Goal: Obtain resource: Obtain resource

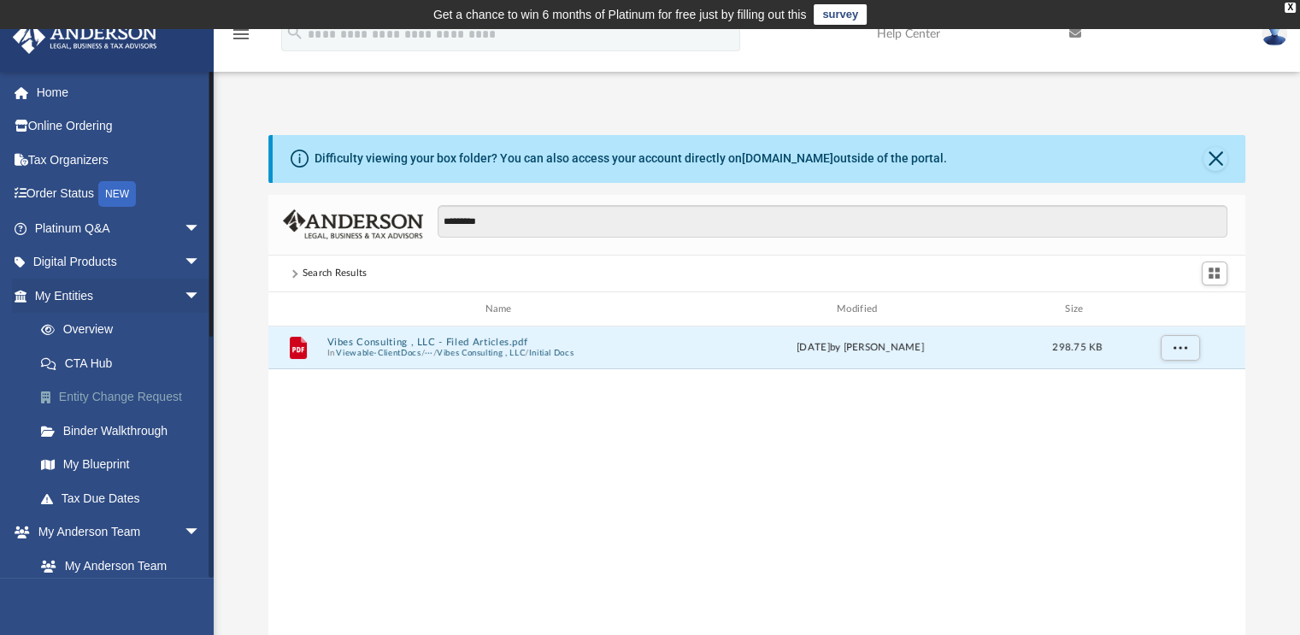
scroll to position [375, 964]
click at [442, 344] on button "Vibes Consulting , LLC - Filed Articles.pdf" at bounding box center [501, 342] width 350 height 11
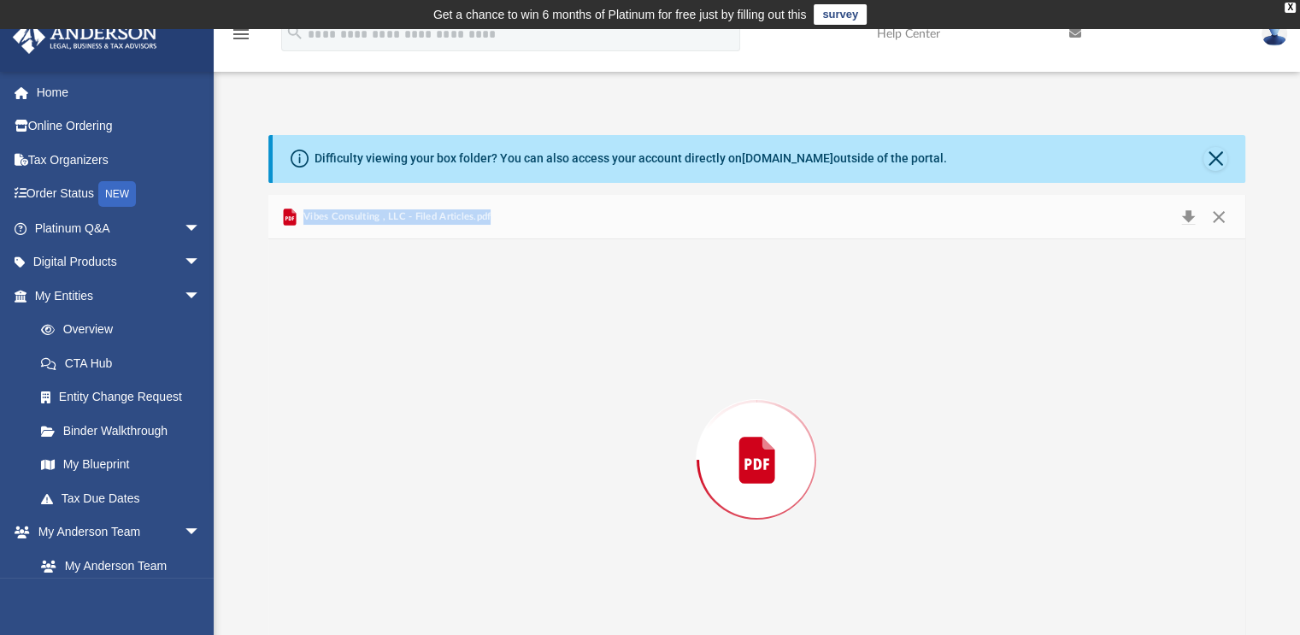
scroll to position [45, 0]
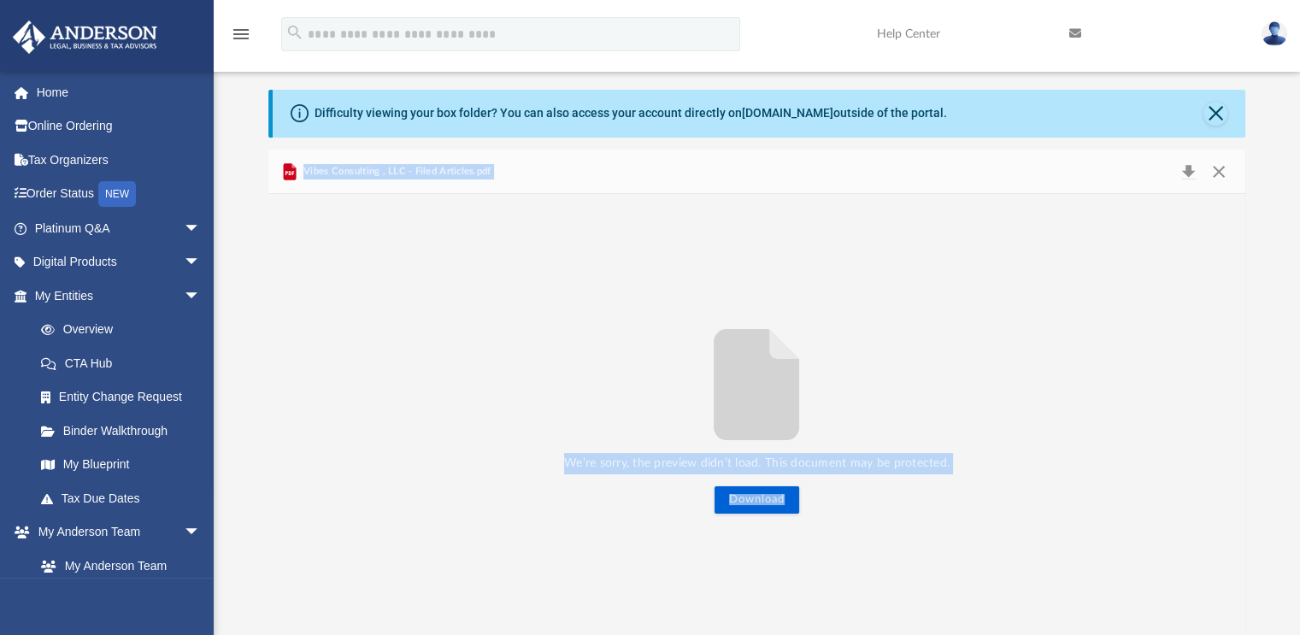
click at [338, 262] on div "We’re sorry, the preview didn’t load. This document may be protected. Download" at bounding box center [757, 414] width 978 height 441
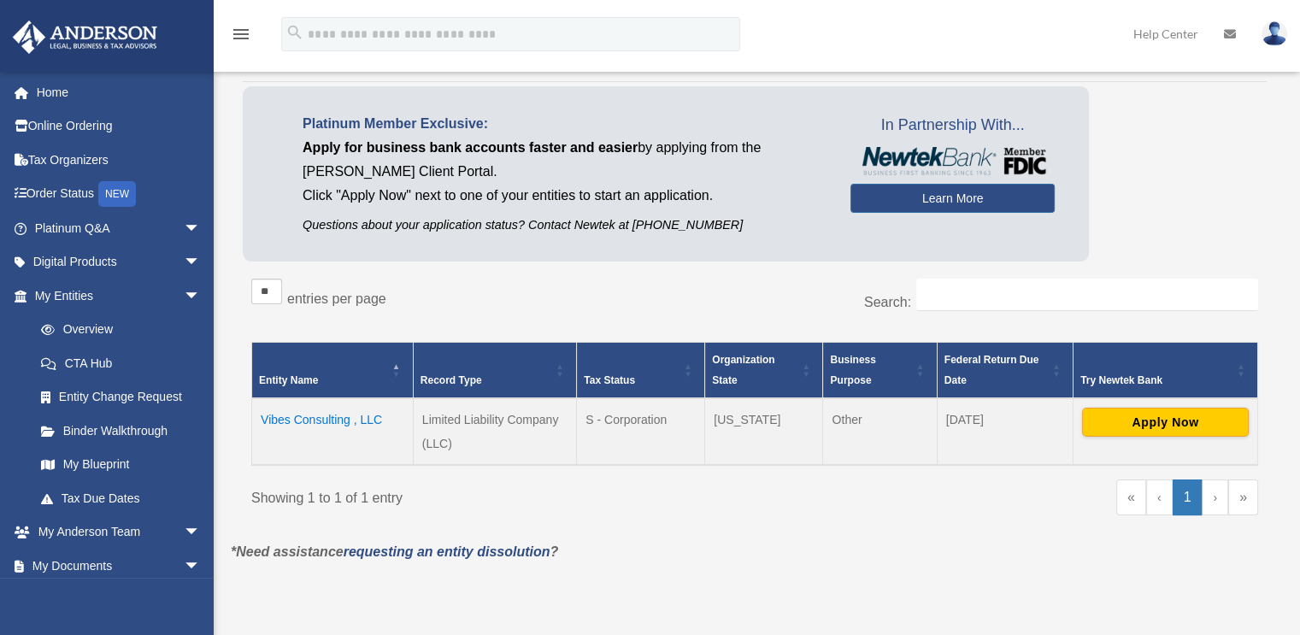
scroll to position [121, 0]
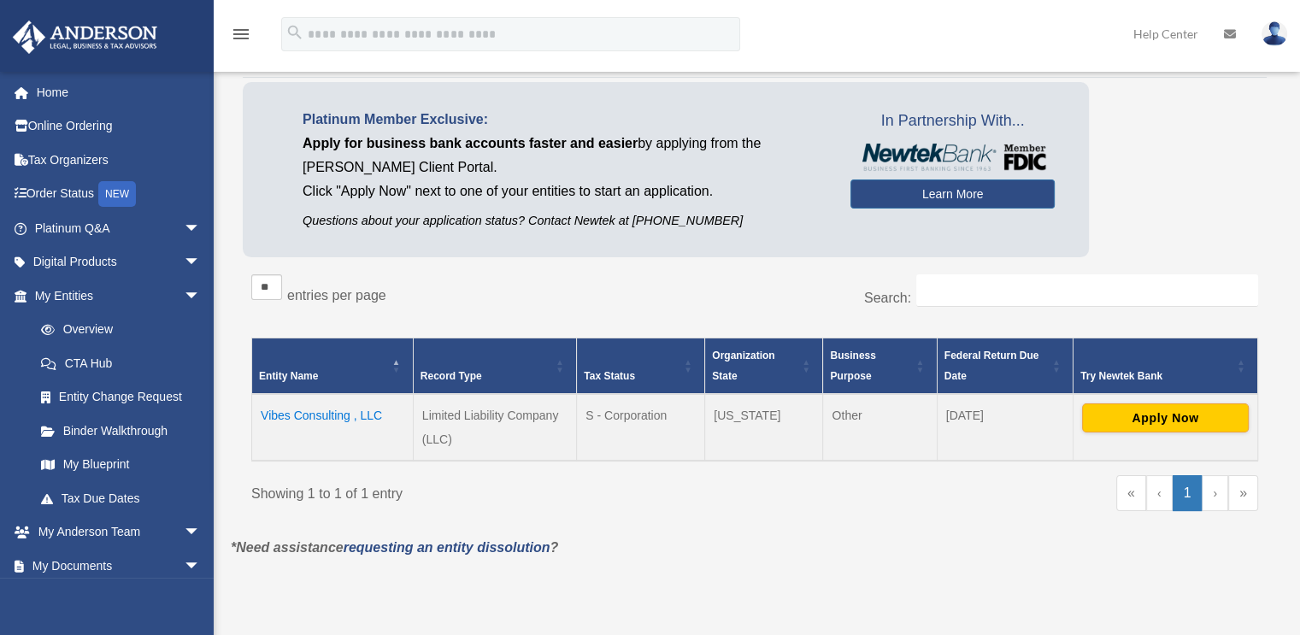
click at [311, 409] on td "Vibes Consulting , LLC" at bounding box center [333, 427] width 162 height 67
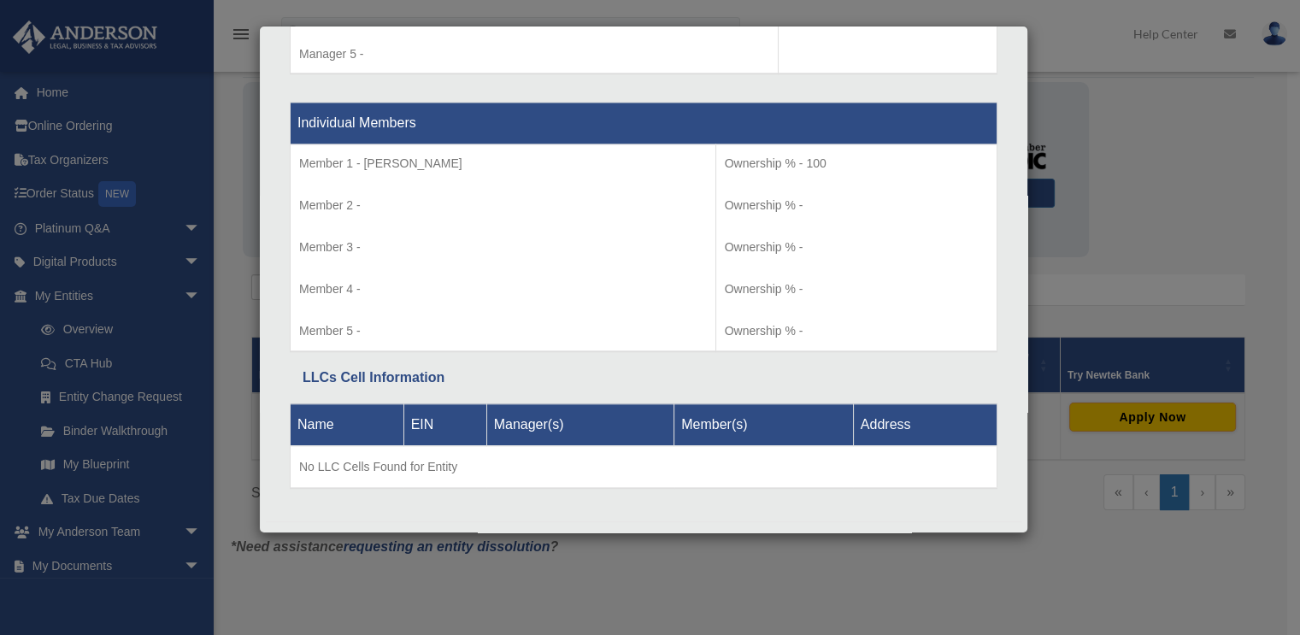
scroll to position [1798, 0]
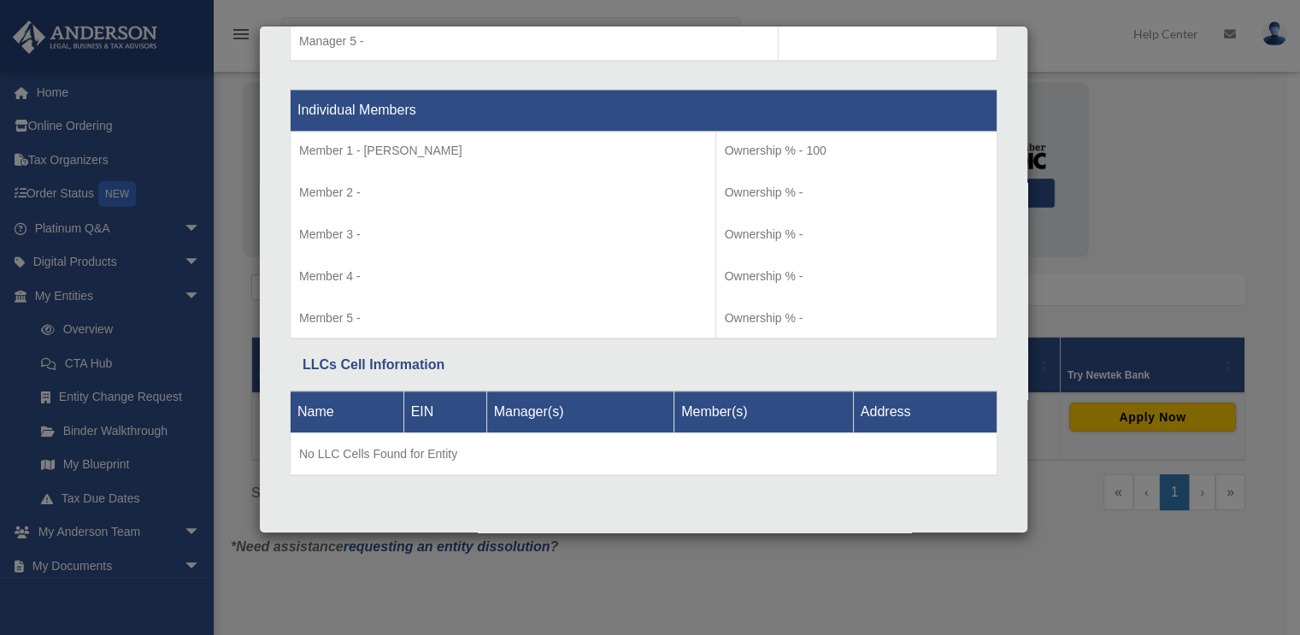
click at [1074, 108] on div "Details × Articles Sent Organizational Date" at bounding box center [650, 317] width 1300 height 635
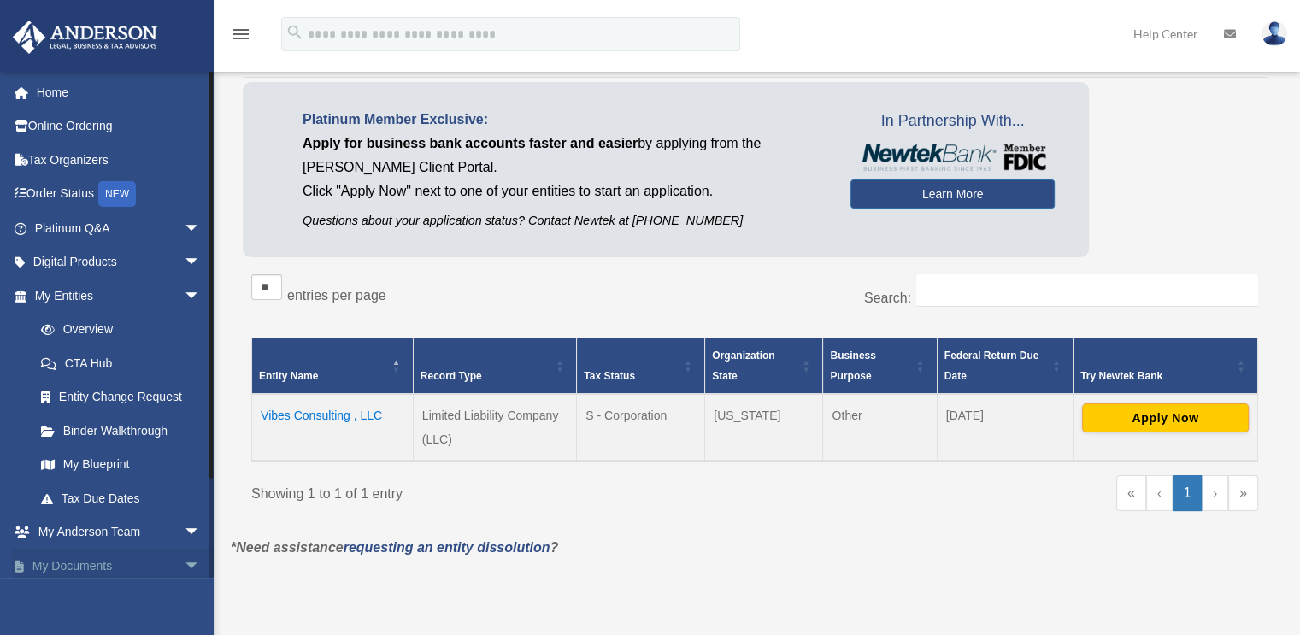
click at [80, 562] on link "My Documents arrow_drop_down" at bounding box center [119, 566] width 215 height 34
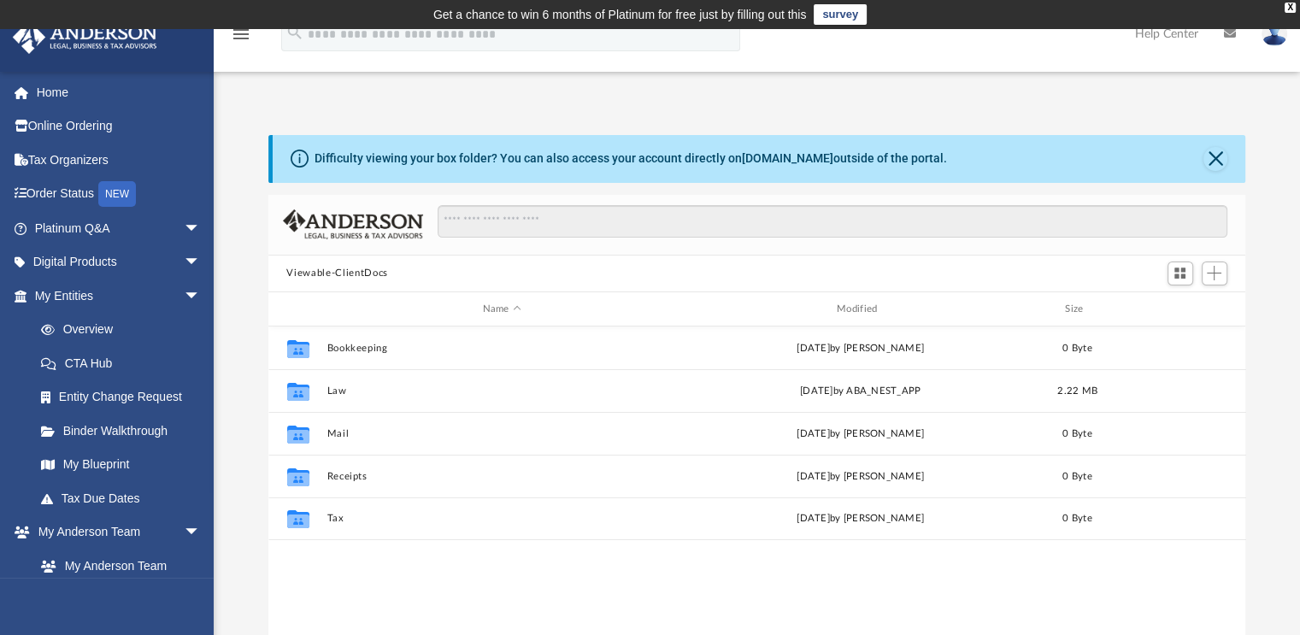
scroll to position [375, 964]
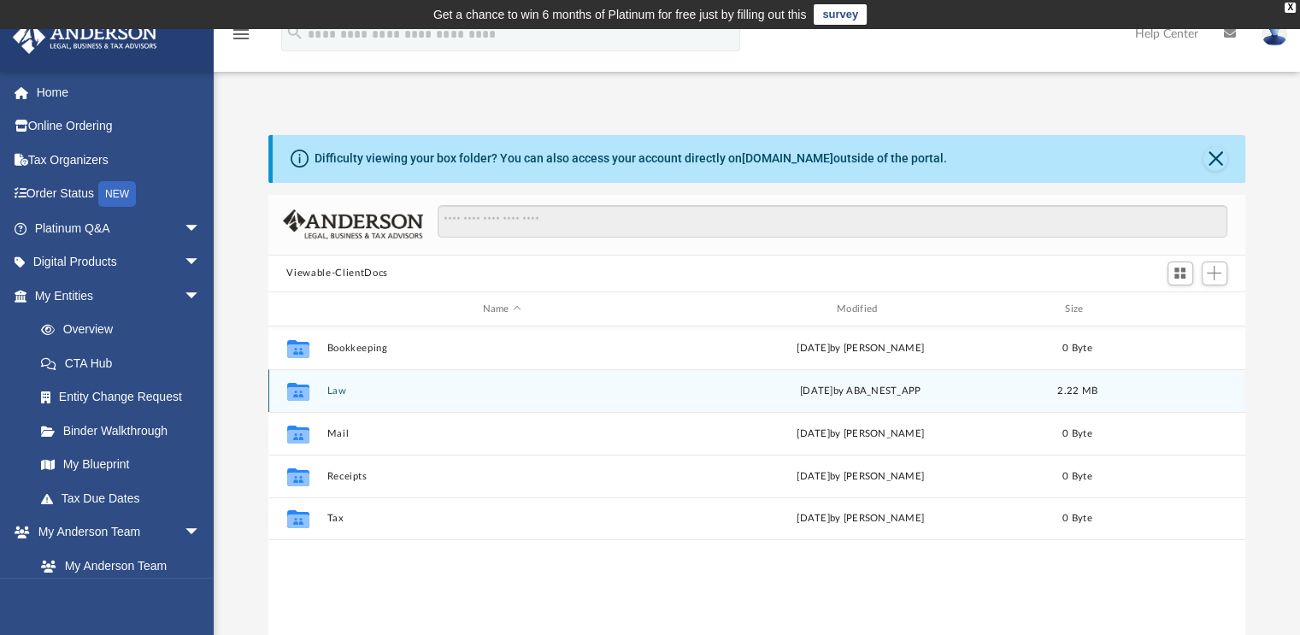
click at [329, 380] on div "Collaborated Folder Law [DATE] by ABA_NEST_APP 2.22 MB" at bounding box center [757, 390] width 978 height 43
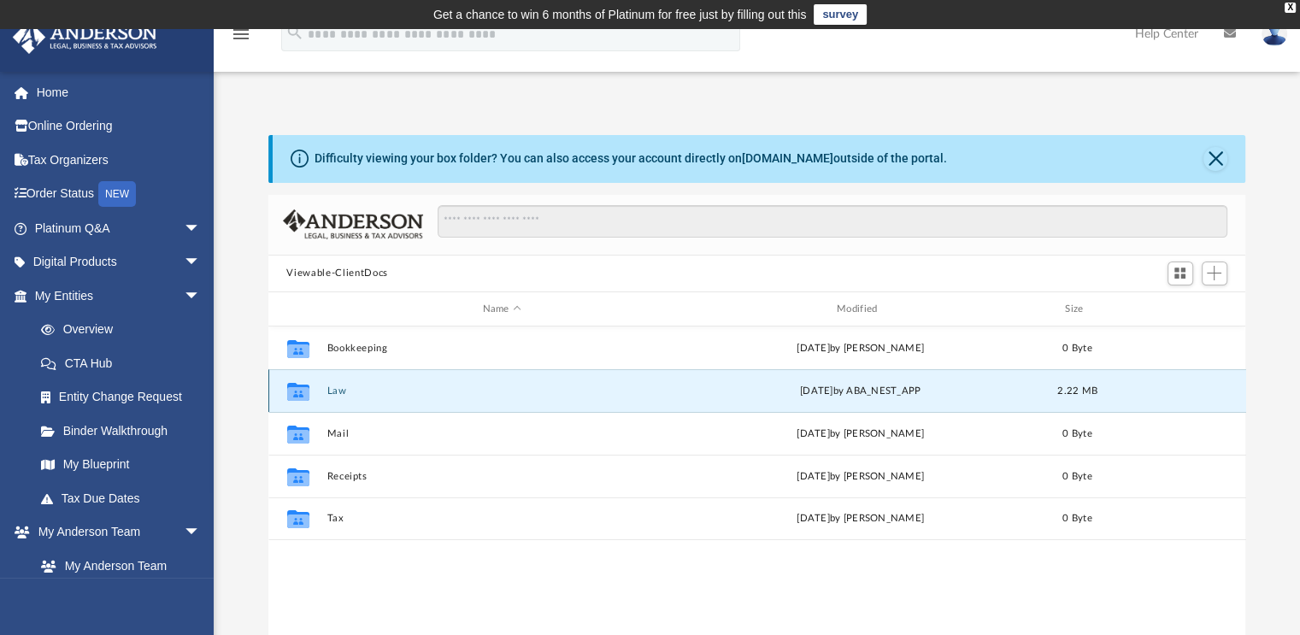
click at [327, 391] on button "Law" at bounding box center [501, 390] width 350 height 11
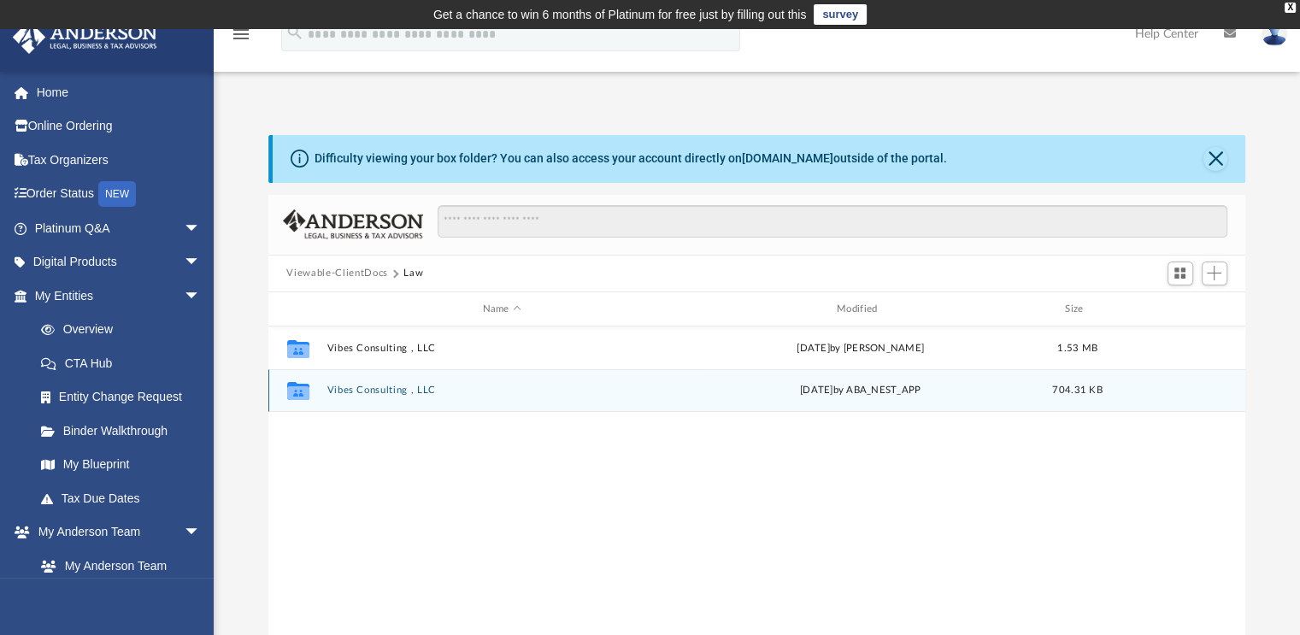
click at [362, 397] on div "Collaborated Folder Vibes Consulting , LLC Fri Oct 3 2025 by ABA_NEST_APP 704.3…" at bounding box center [757, 390] width 978 height 43
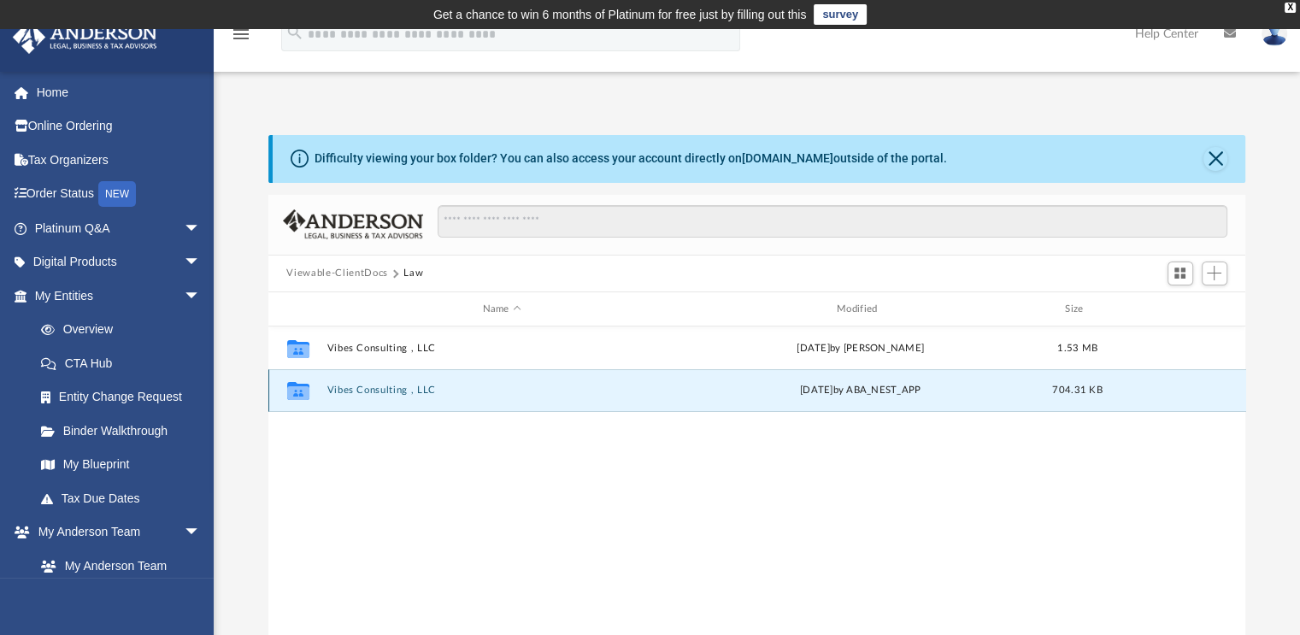
click at [356, 392] on button "Vibes Consulting , LLC" at bounding box center [501, 390] width 350 height 11
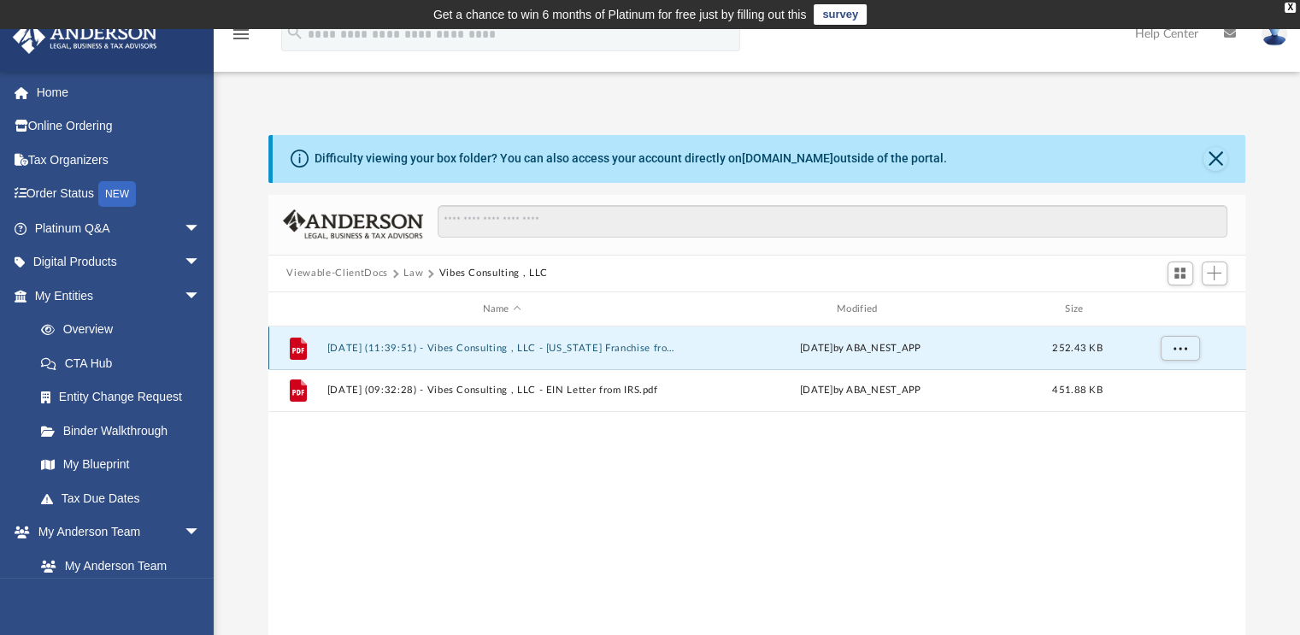
click at [458, 348] on button "2025.10.02 (11:39:51) - Vibes Consulting , LLC - Texas Franchise from Texas Com…" at bounding box center [501, 348] width 350 height 11
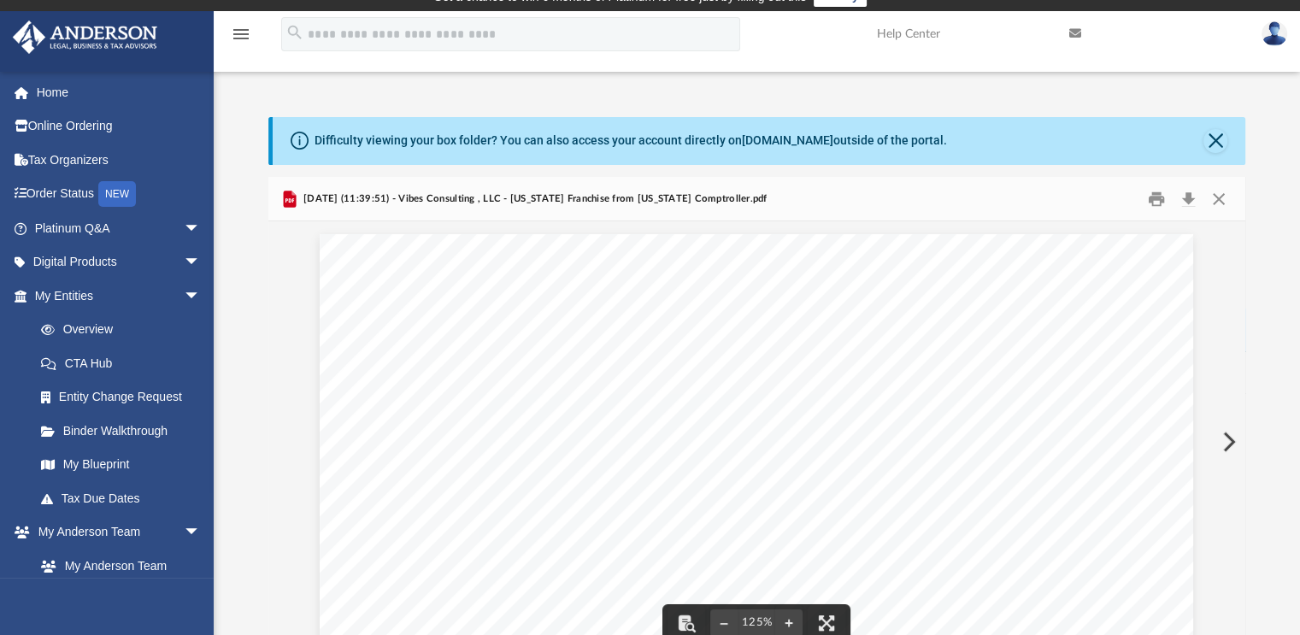
scroll to position [21, 0]
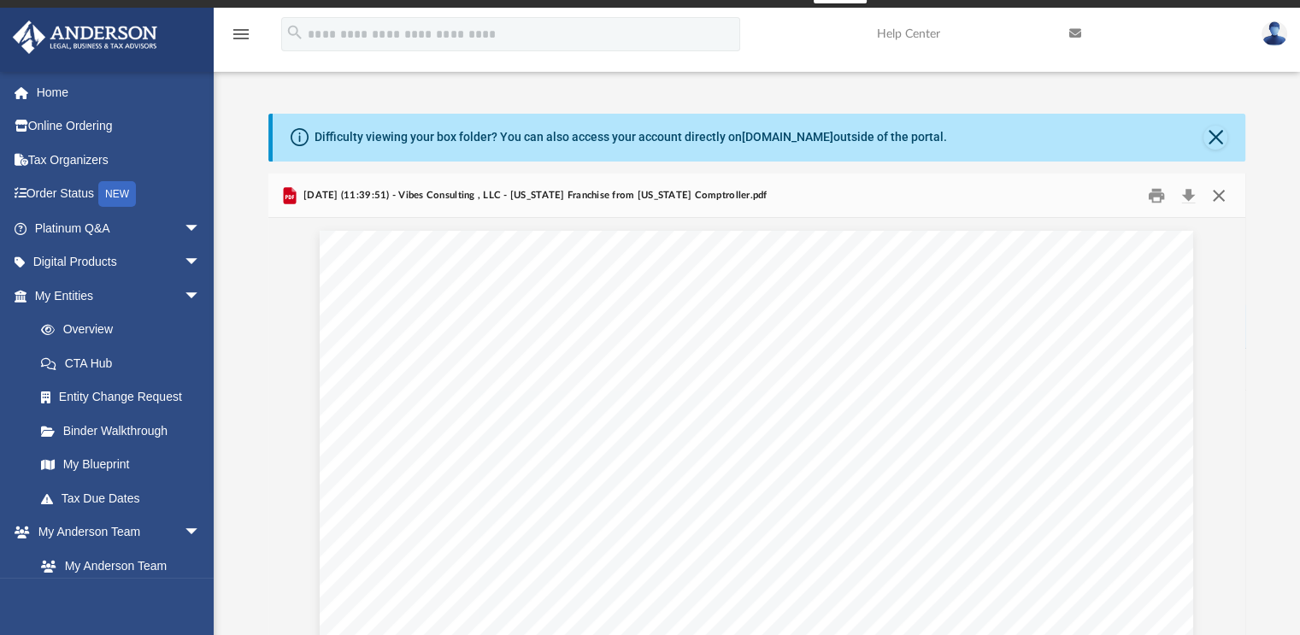
click at [1221, 195] on button "Close" at bounding box center [1218, 195] width 31 height 26
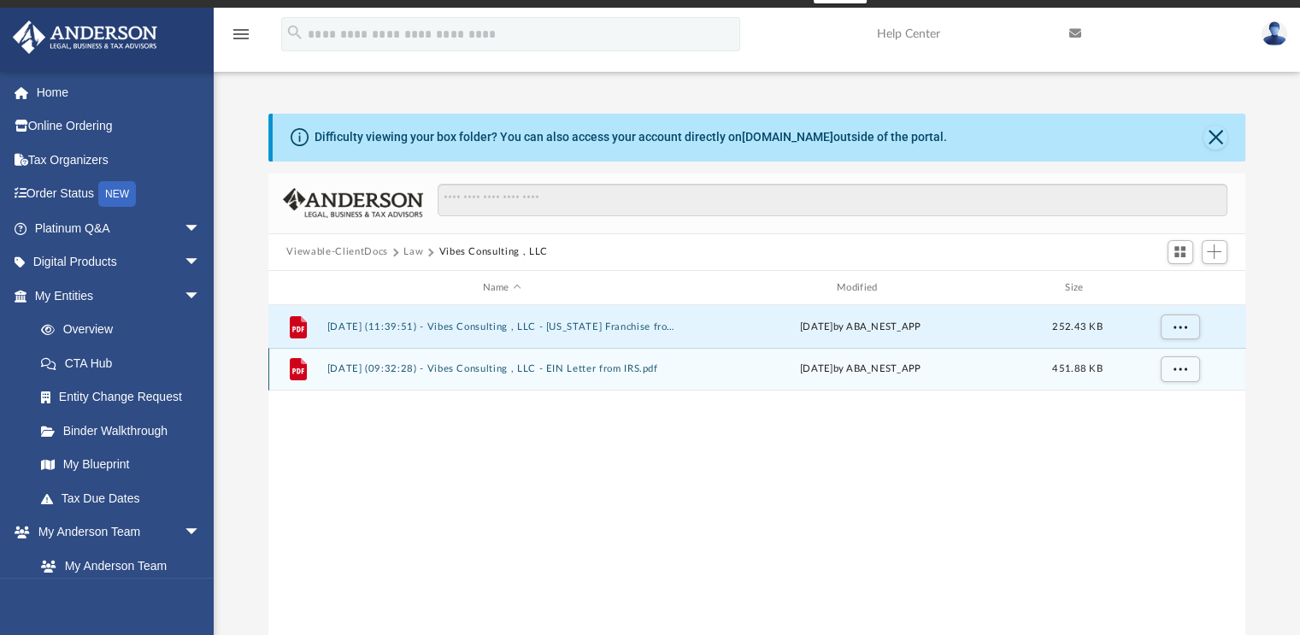
click at [552, 372] on button "2025.10.03 (09:32:28) - Vibes Consulting , LLC - EIN Letter from IRS.pdf" at bounding box center [501, 369] width 350 height 11
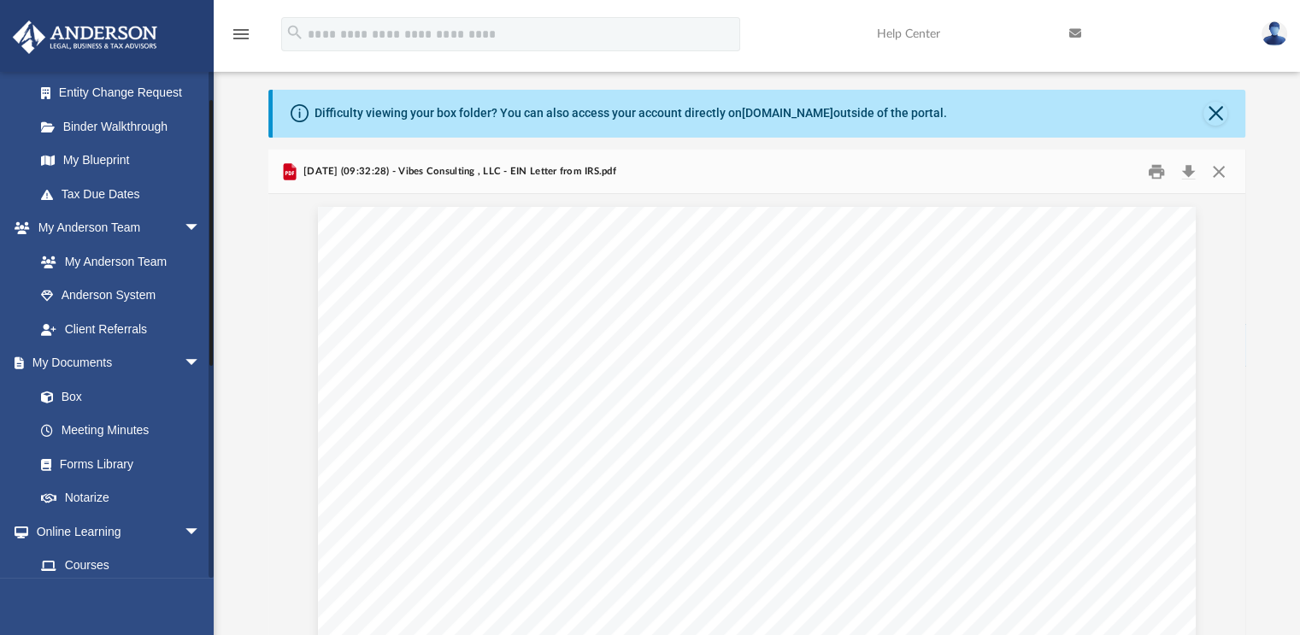
scroll to position [448, 0]
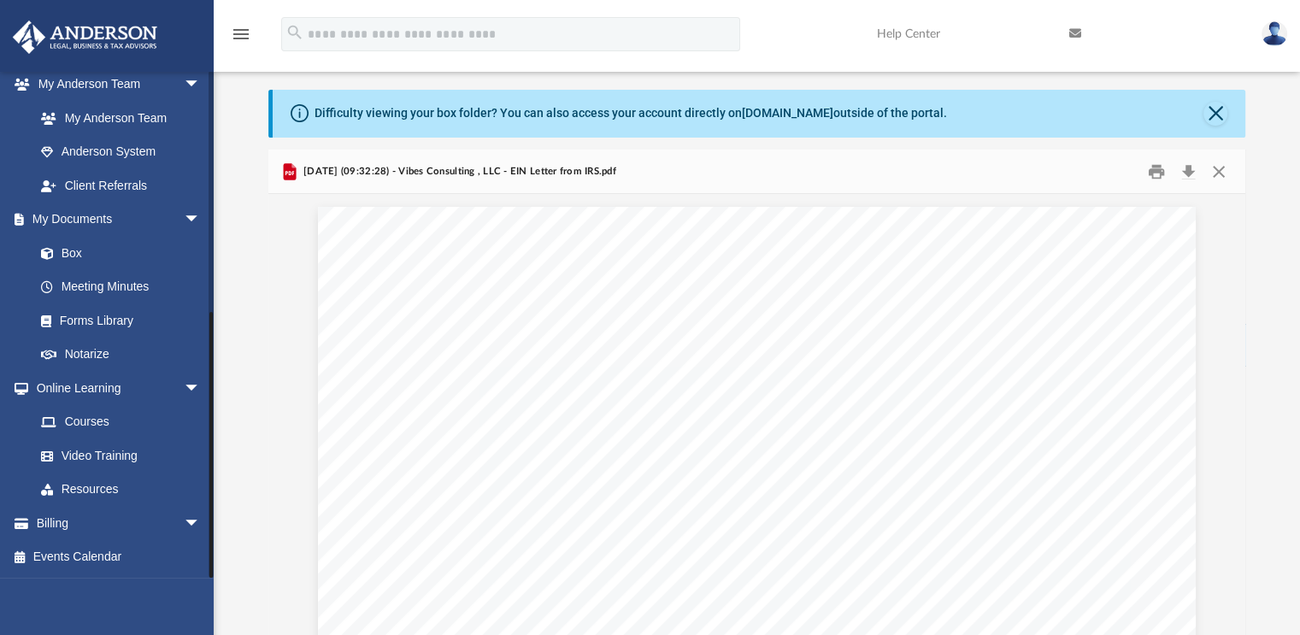
drag, startPoint x: 209, startPoint y: 237, endPoint x: 220, endPoint y: 529, distance: 292.5
click at [220, 529] on div "App lopeztech2020@gmail.com Sign Out lopeztech2020@gmail.com Home Online Orderi…" at bounding box center [650, 336] width 1300 height 600
click at [69, 250] on link "Box" at bounding box center [125, 253] width 203 height 34
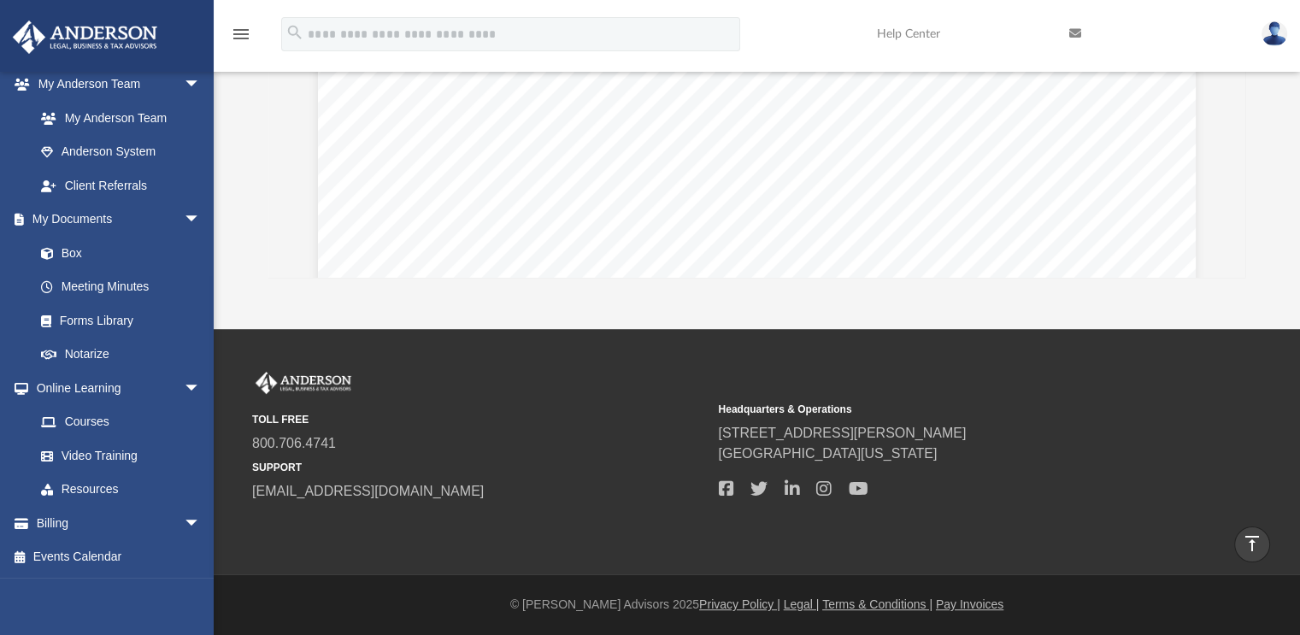
scroll to position [175, 0]
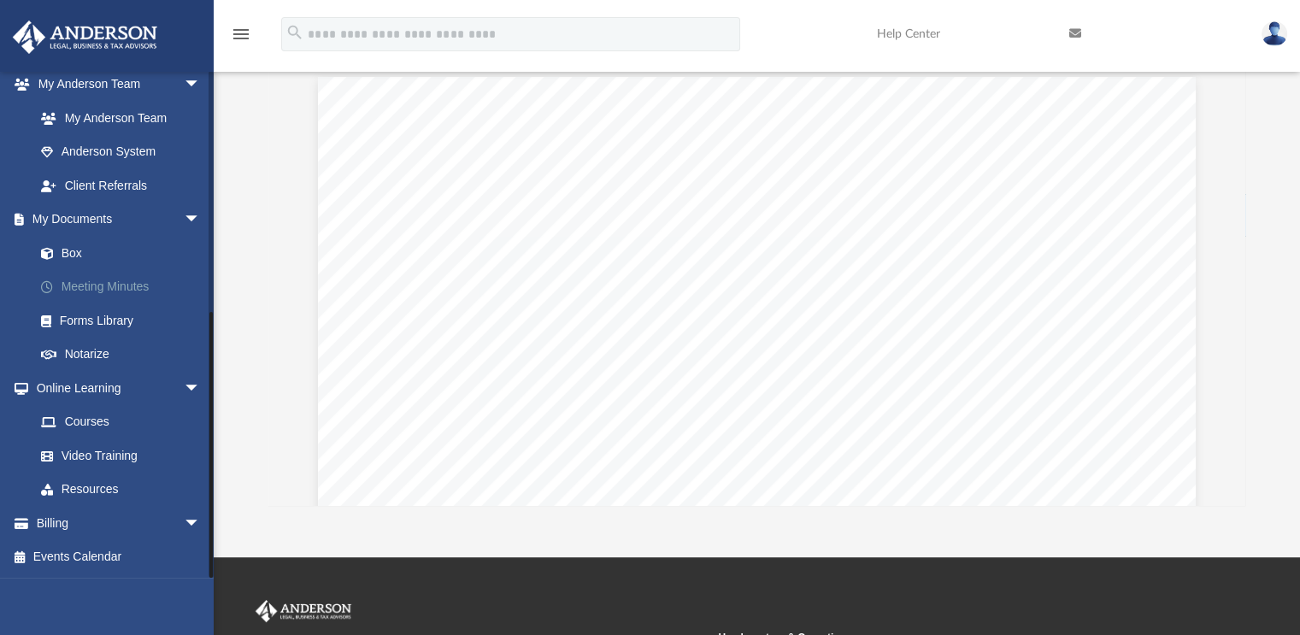
click at [92, 282] on link "Meeting Minutes" at bounding box center [125, 287] width 203 height 34
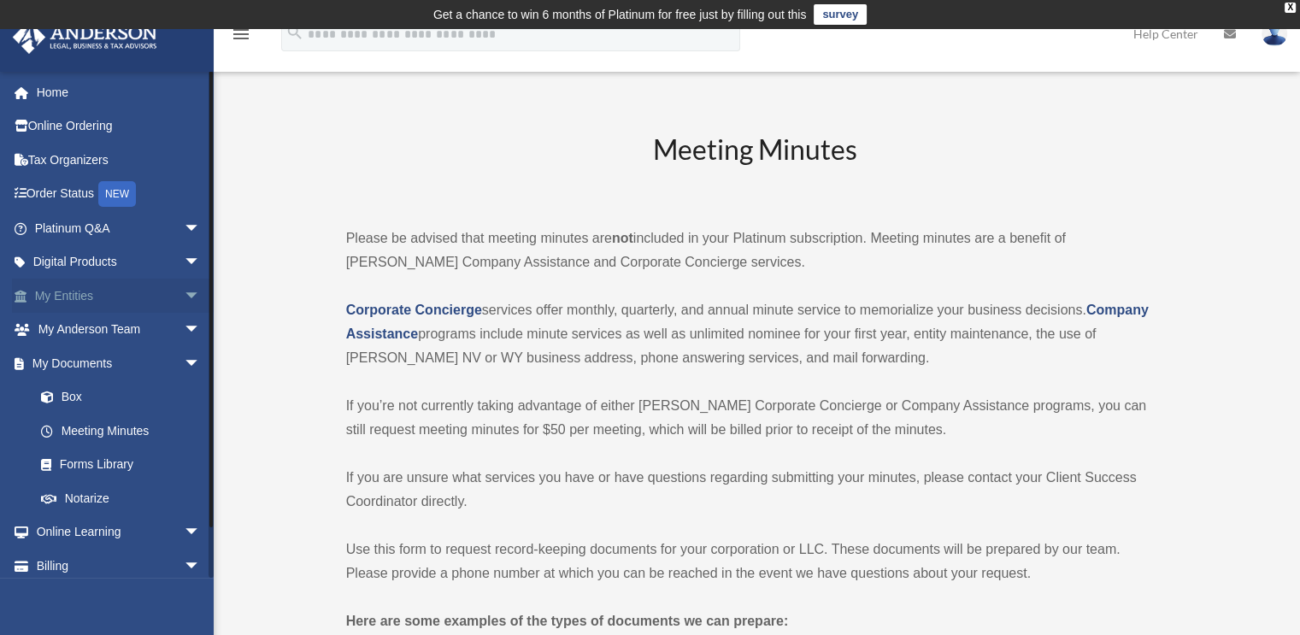
click at [184, 290] on span "arrow_drop_down" at bounding box center [201, 296] width 34 height 35
click at [92, 327] on link "Overview" at bounding box center [125, 330] width 203 height 34
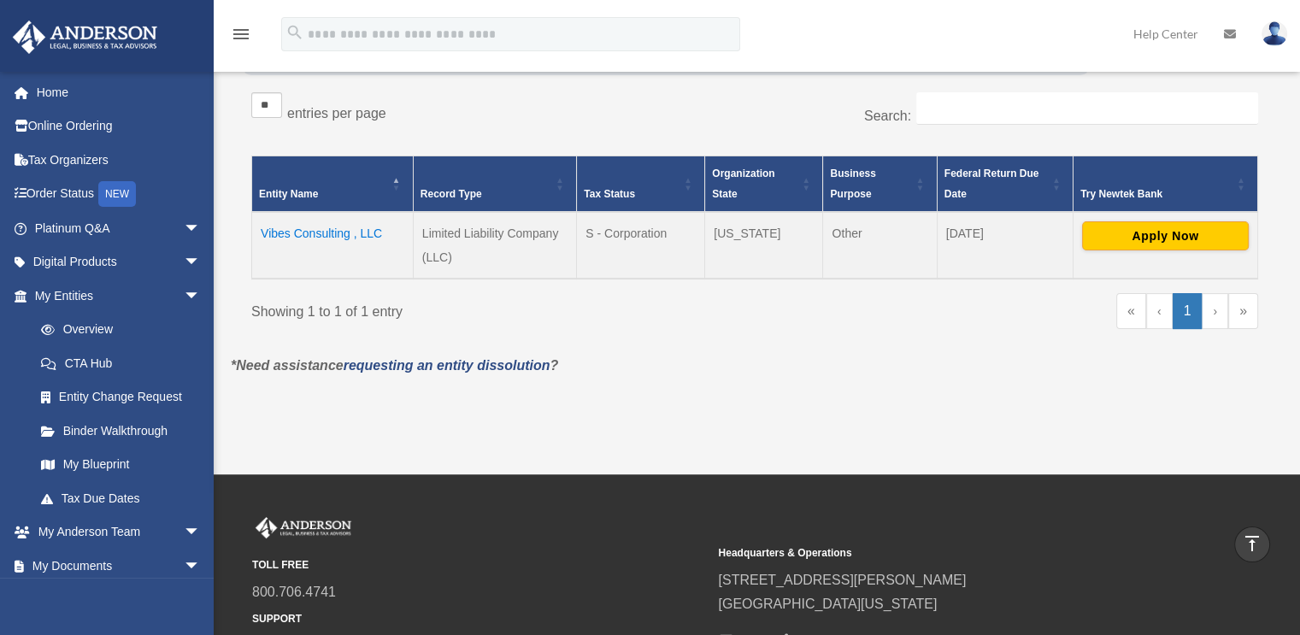
scroll to position [309, 0]
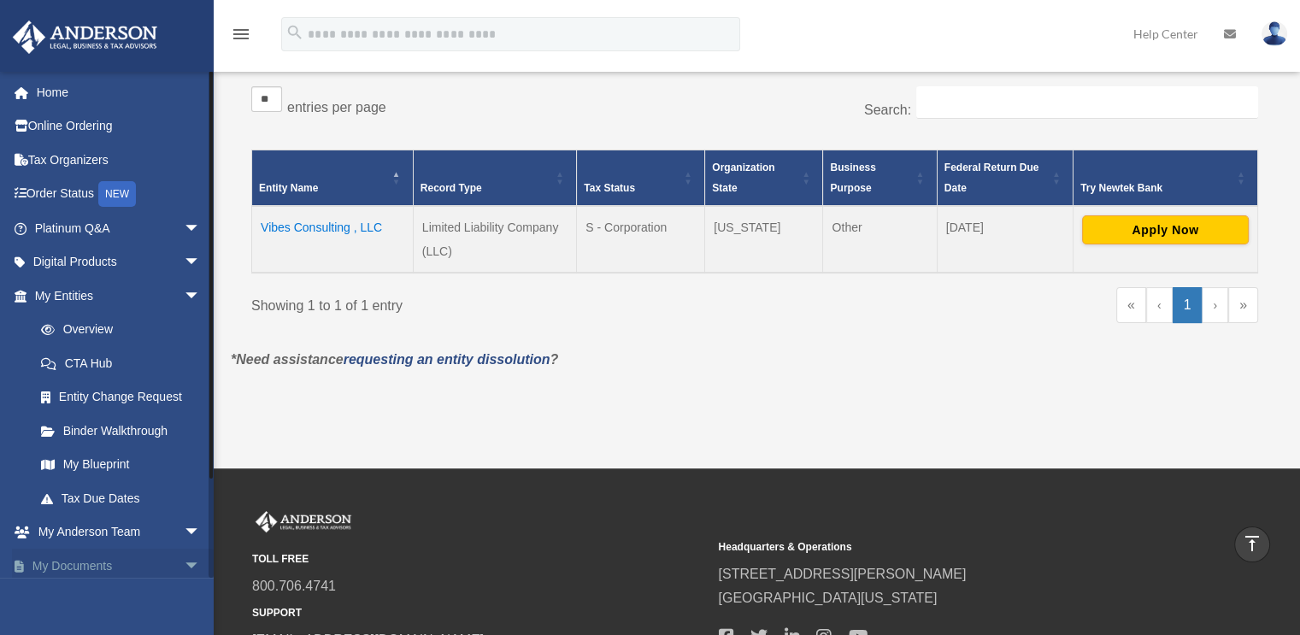
click at [111, 559] on link "My Documents arrow_drop_down" at bounding box center [119, 566] width 215 height 34
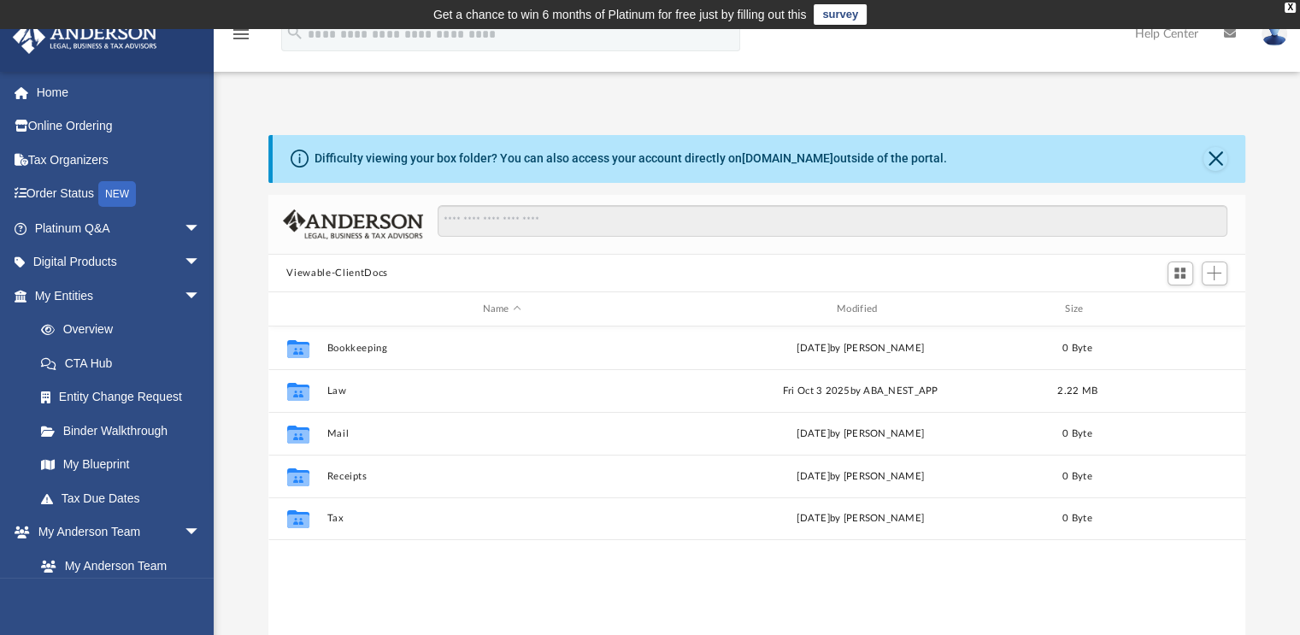
scroll to position [375, 964]
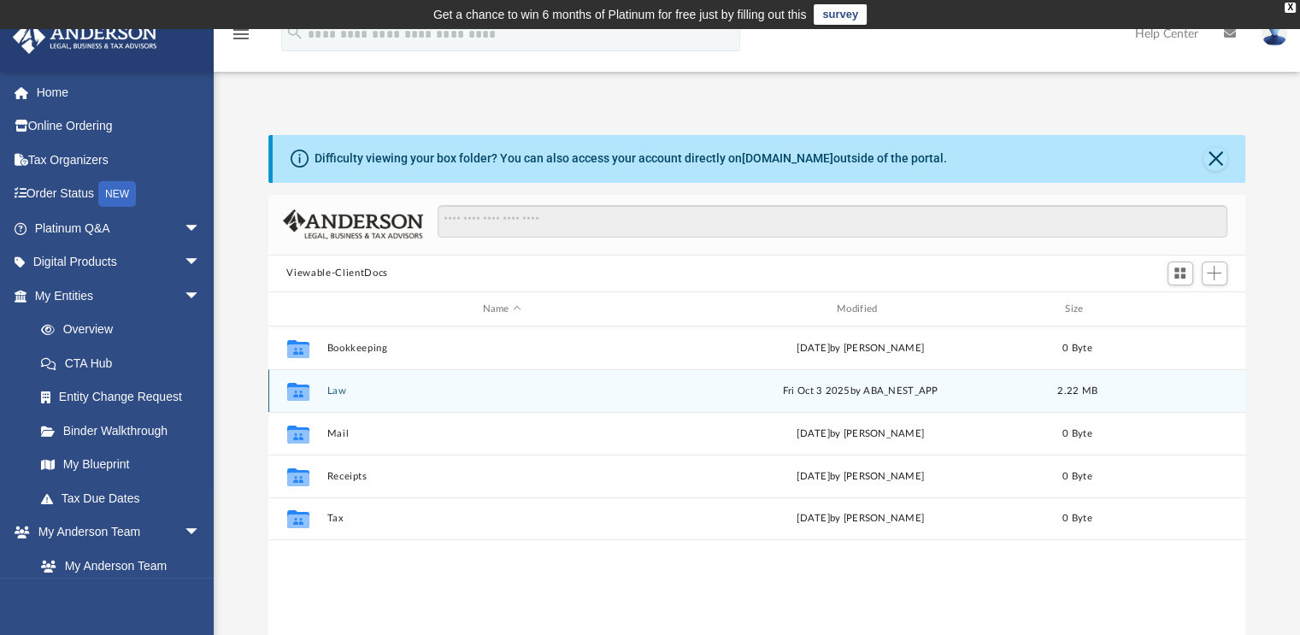
click at [325, 389] on div "Collaborated Folder Law [DATE] by ABA_NEST_APP 2.22 MB" at bounding box center [757, 390] width 978 height 43
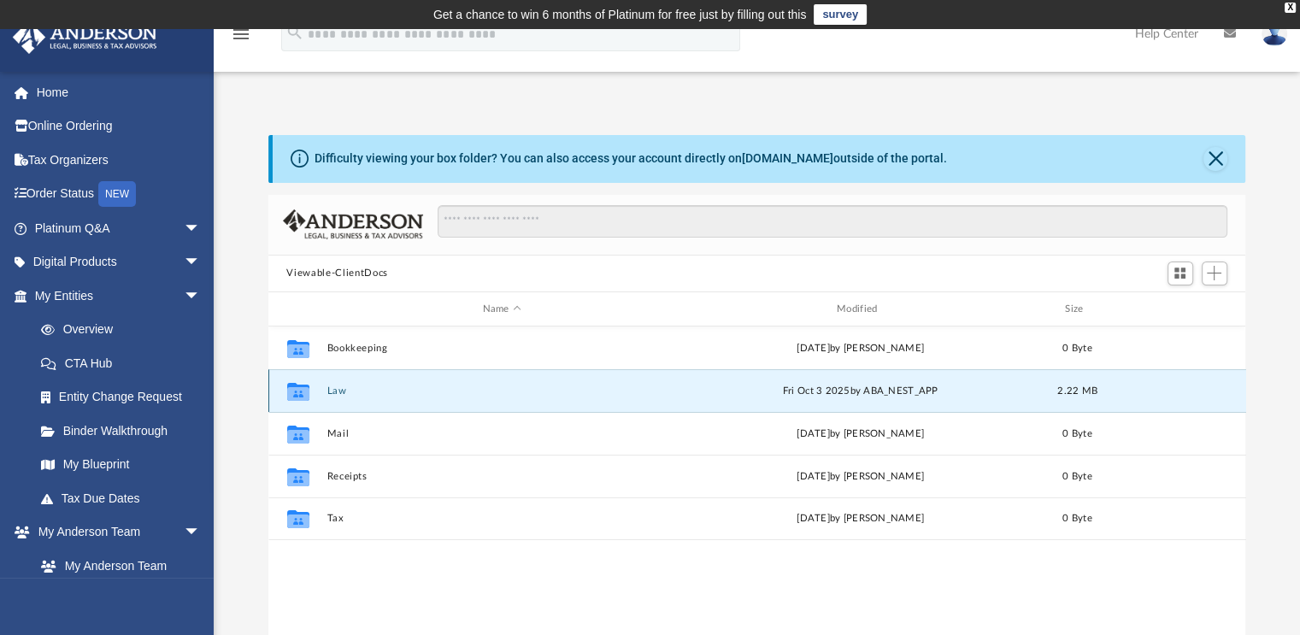
click at [342, 388] on button "Law" at bounding box center [501, 390] width 350 height 11
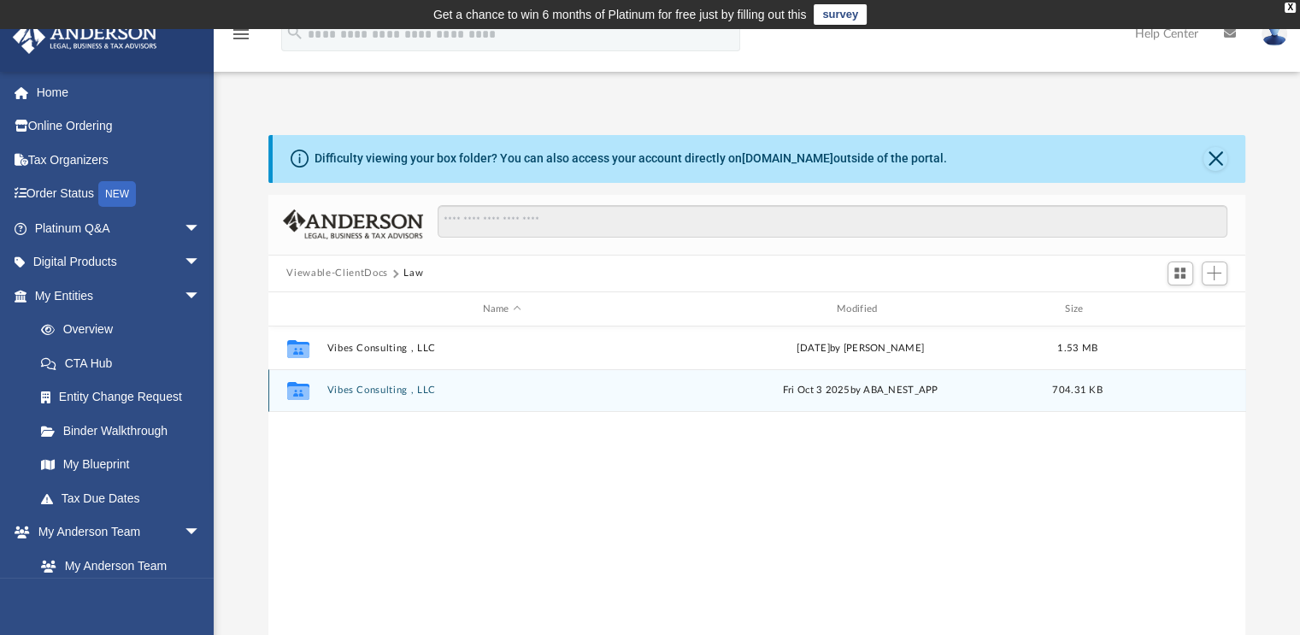
click at [379, 392] on button "Vibes Consulting , LLC" at bounding box center [501, 390] width 350 height 11
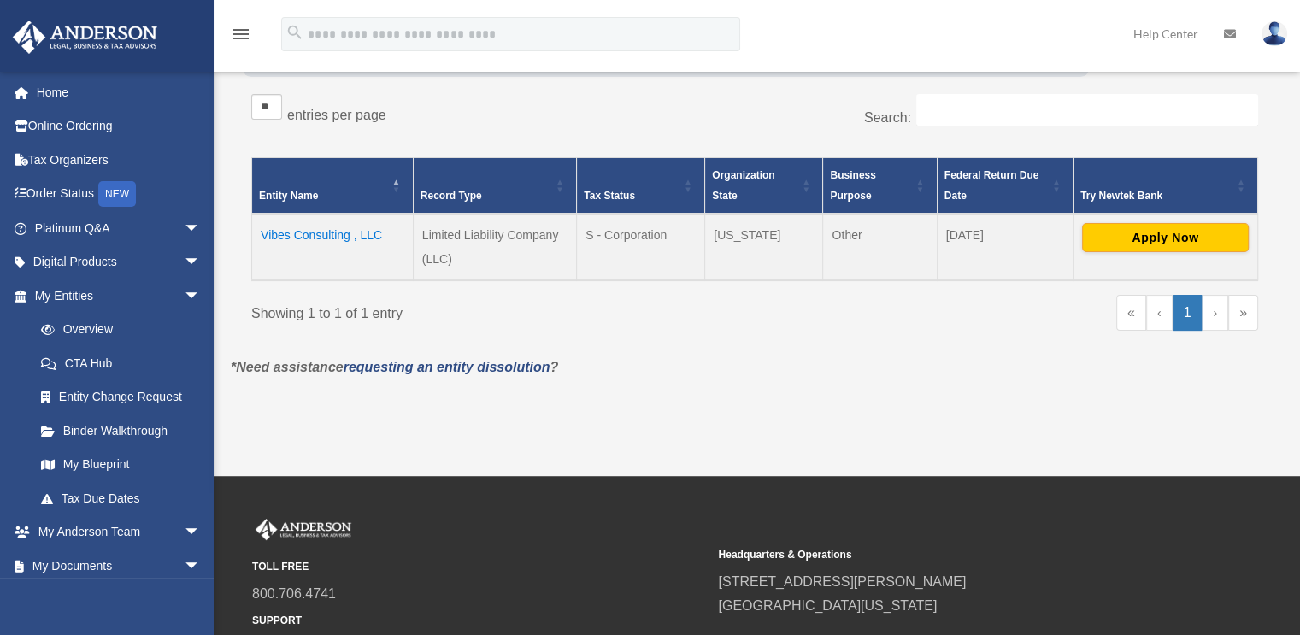
scroll to position [304, 0]
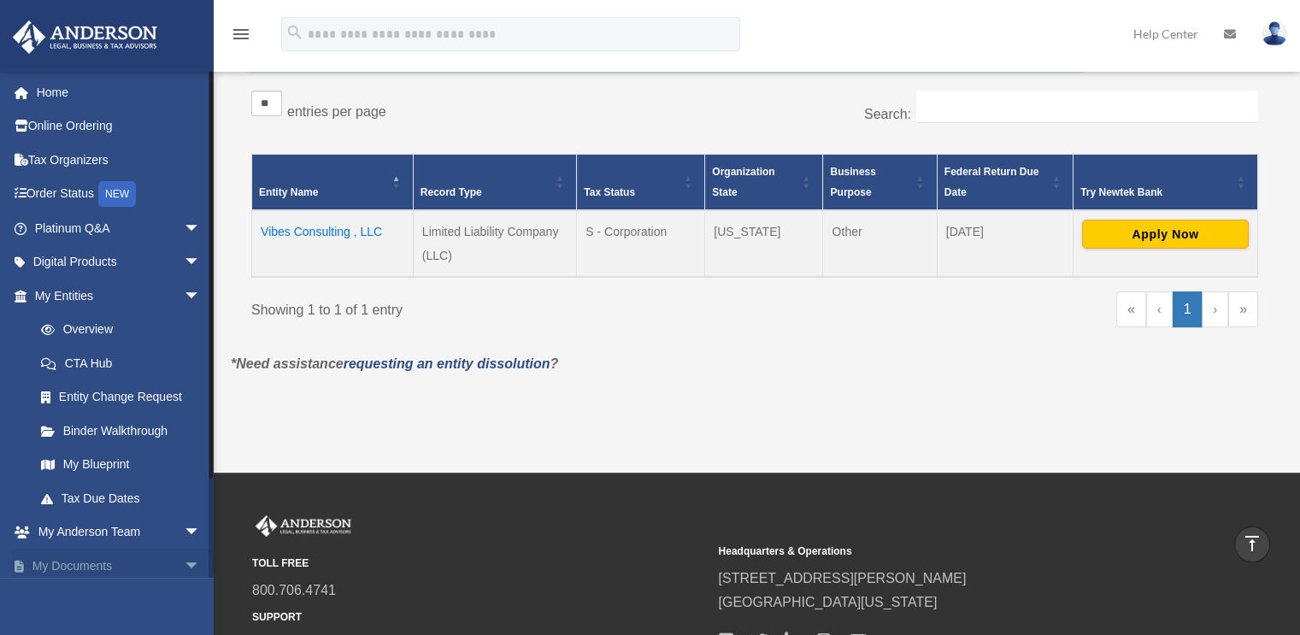
click at [184, 564] on span "arrow_drop_down" at bounding box center [201, 566] width 34 height 35
click at [101, 567] on link "My Documents arrow_drop_up" at bounding box center [119, 566] width 215 height 34
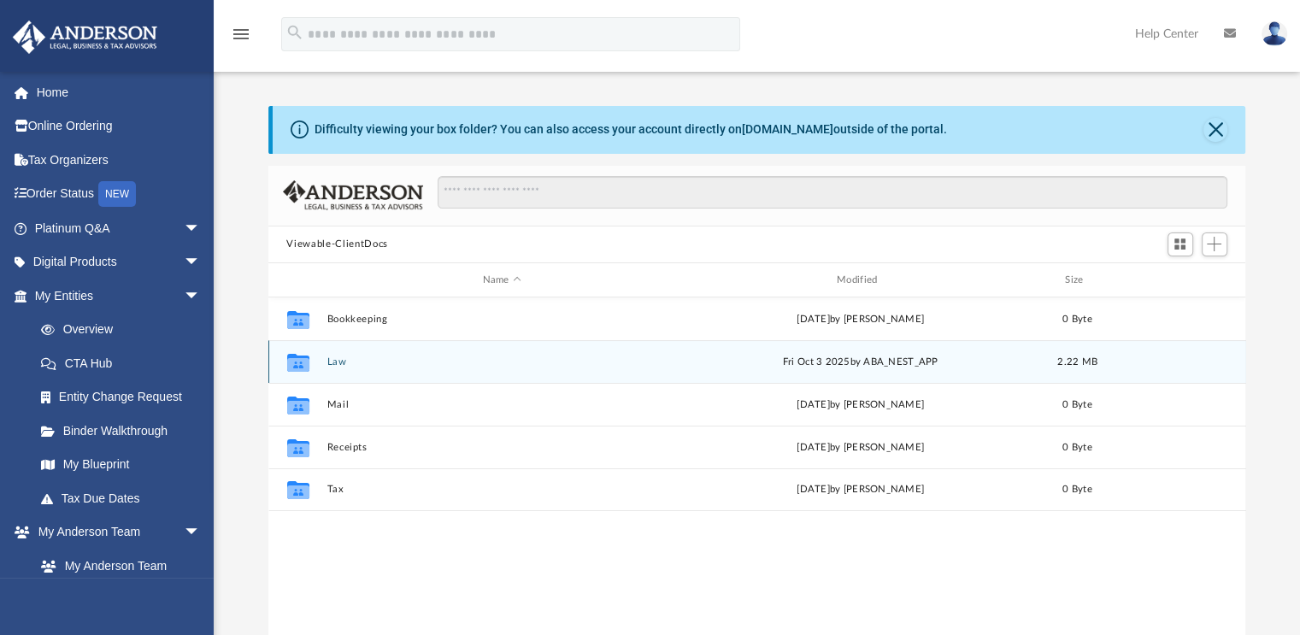
scroll to position [375, 964]
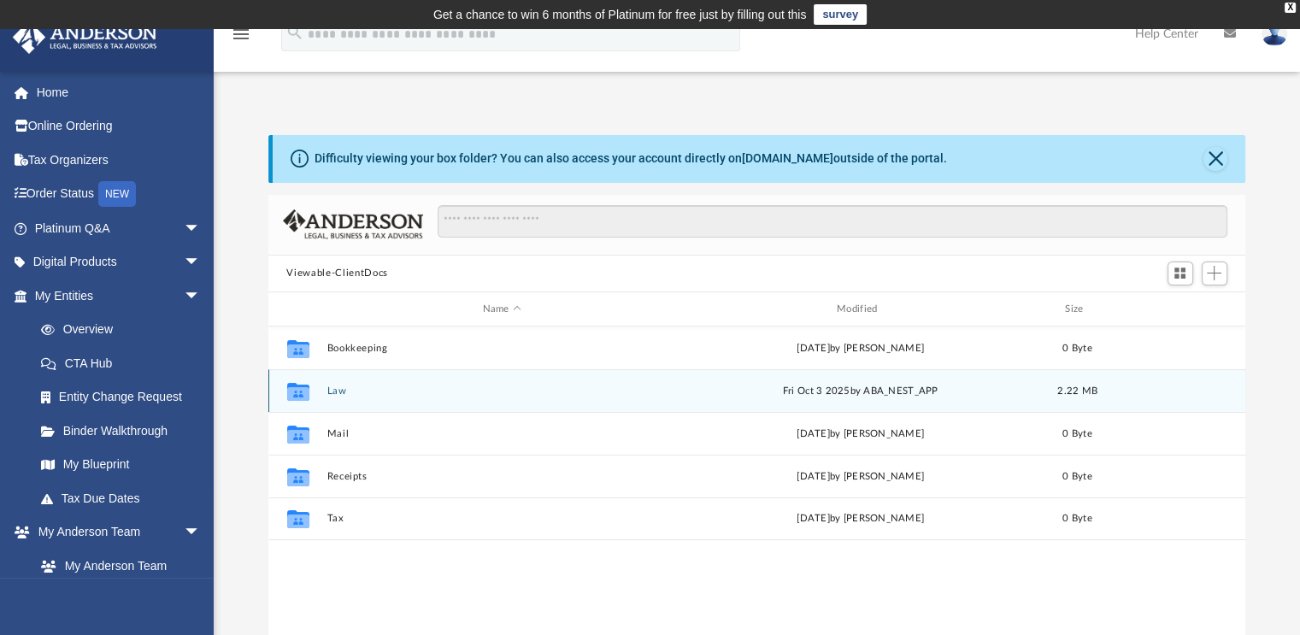
click at [335, 400] on div "Collaborated Folder Law [DATE] by ABA_NEST_APP 2.22 MB" at bounding box center [757, 390] width 978 height 43
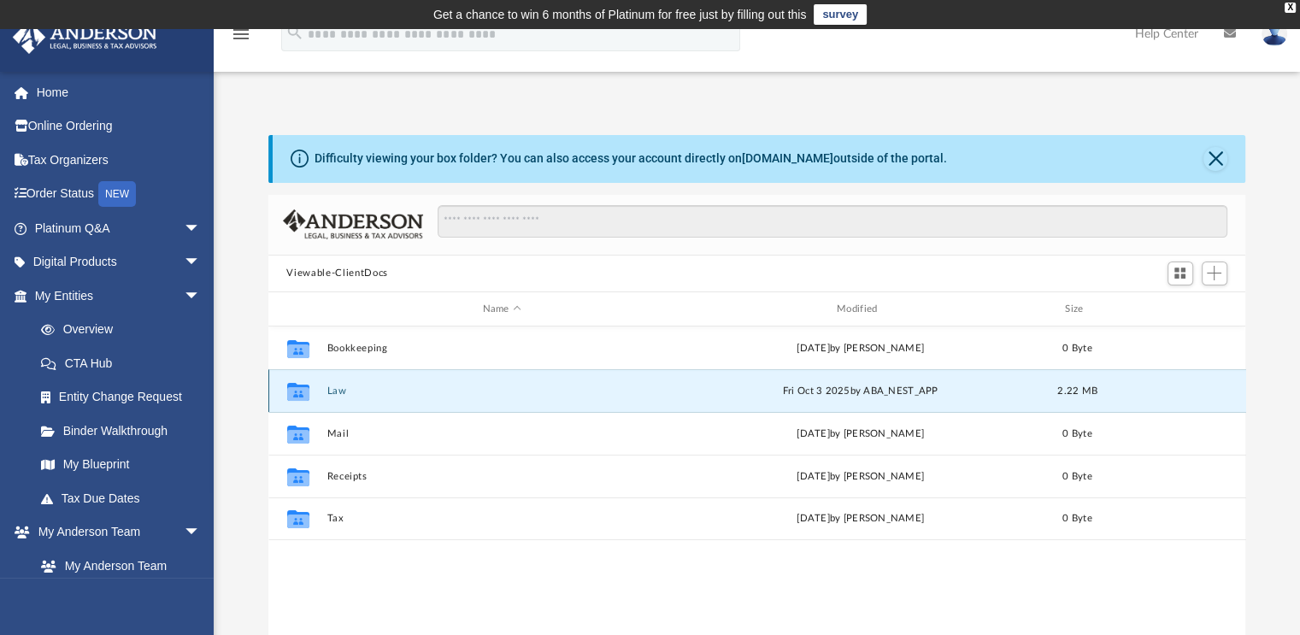
click at [332, 391] on button "Law" at bounding box center [501, 390] width 350 height 11
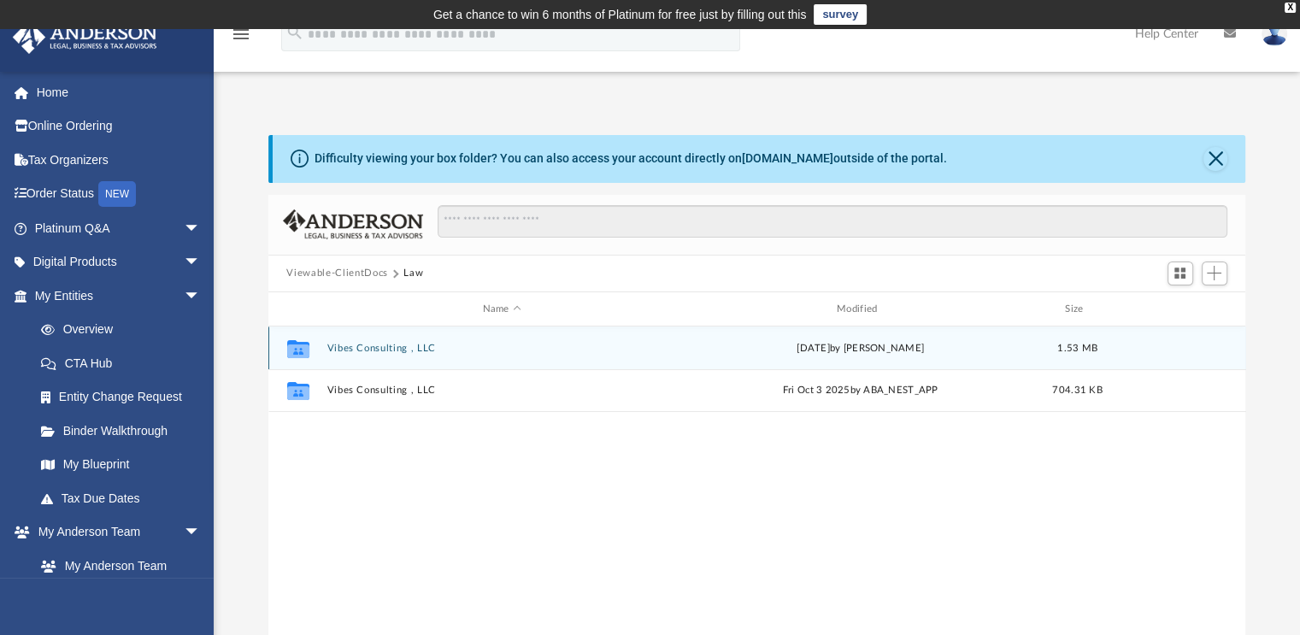
click at [362, 352] on button "Vibes Consulting , LLC" at bounding box center [501, 348] width 350 height 11
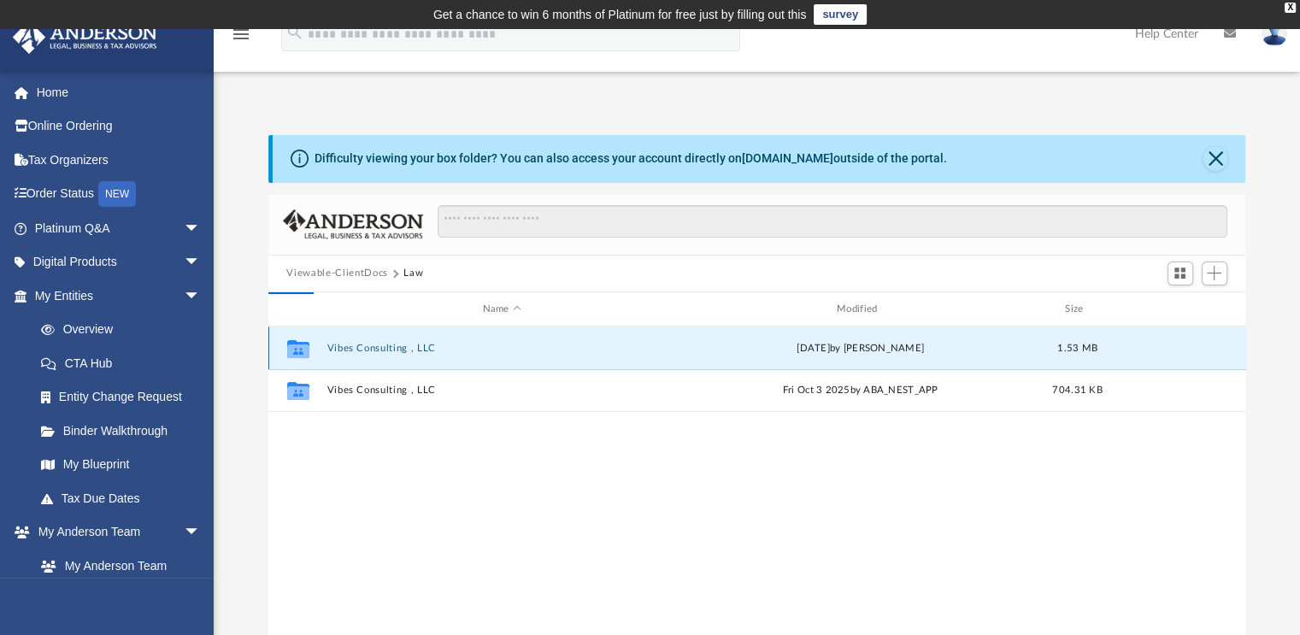
click at [352, 345] on button "Vibes Consulting , LLC" at bounding box center [501, 348] width 350 height 11
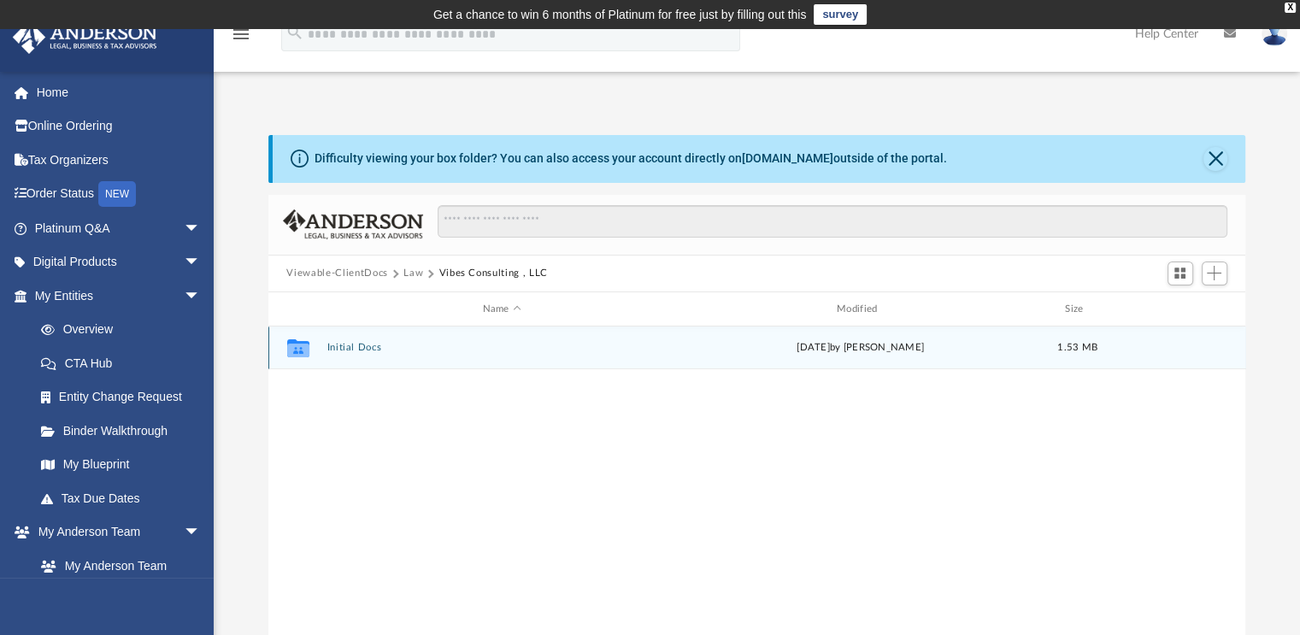
click at [345, 348] on button "Initial Docs" at bounding box center [501, 348] width 350 height 11
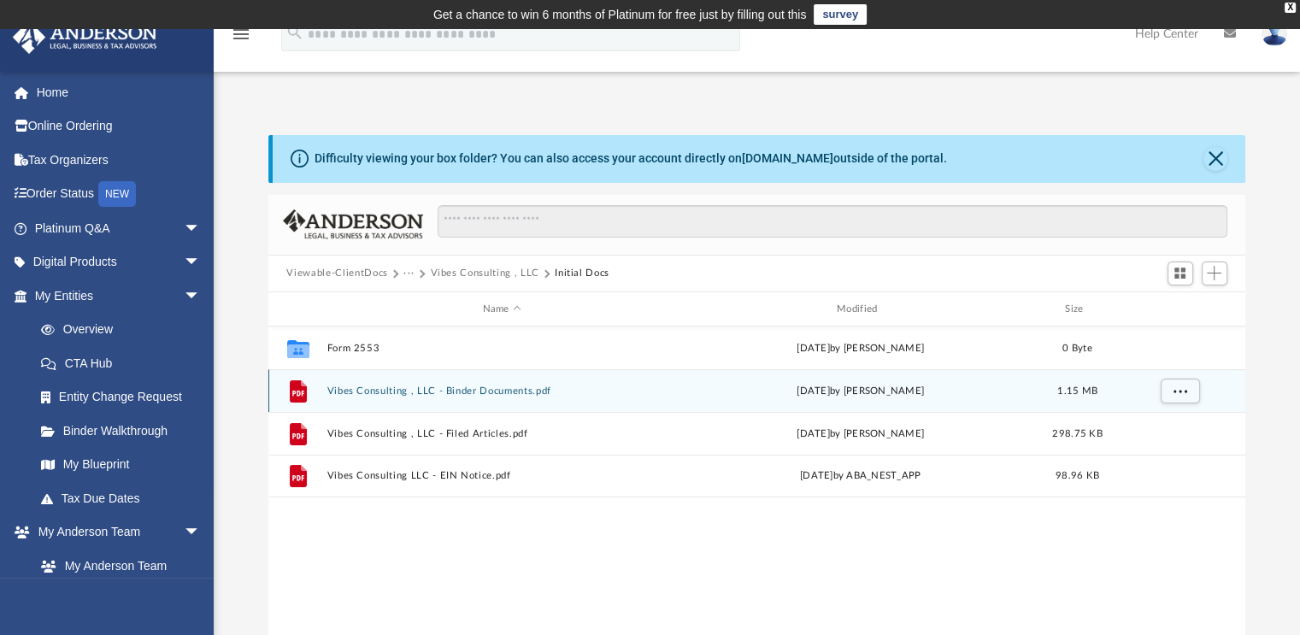
click at [431, 395] on button "Vibes Consulting , LLC - Binder Documents.pdf" at bounding box center [501, 390] width 350 height 11
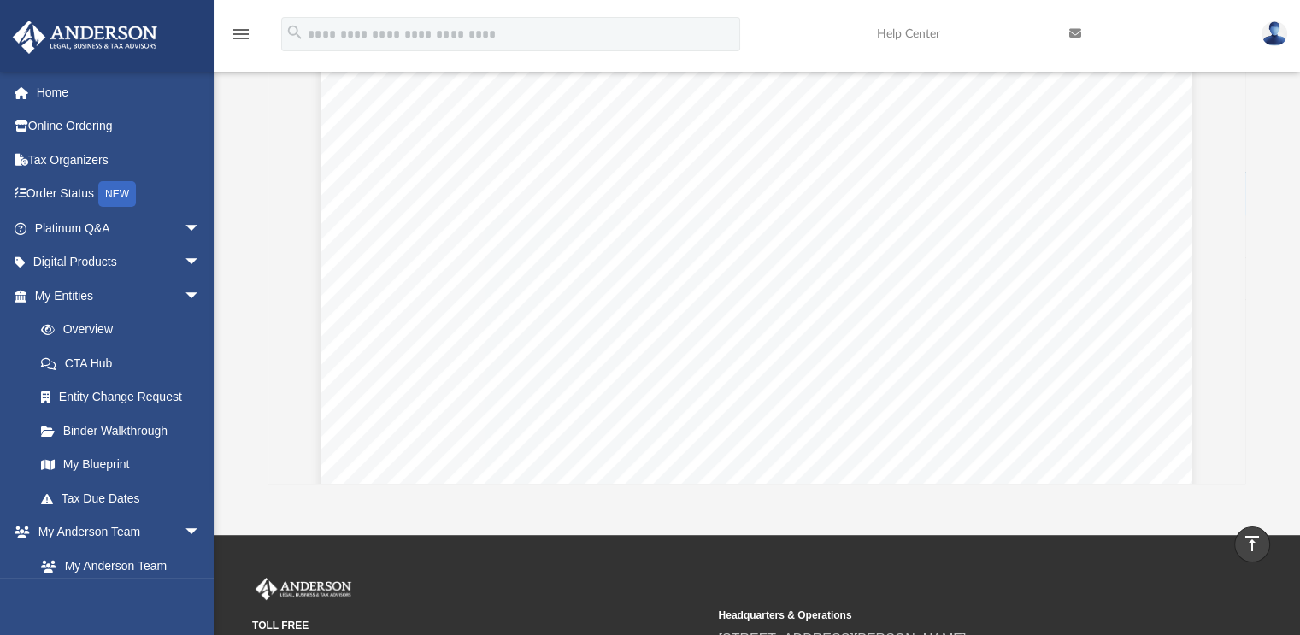
scroll to position [198, 0]
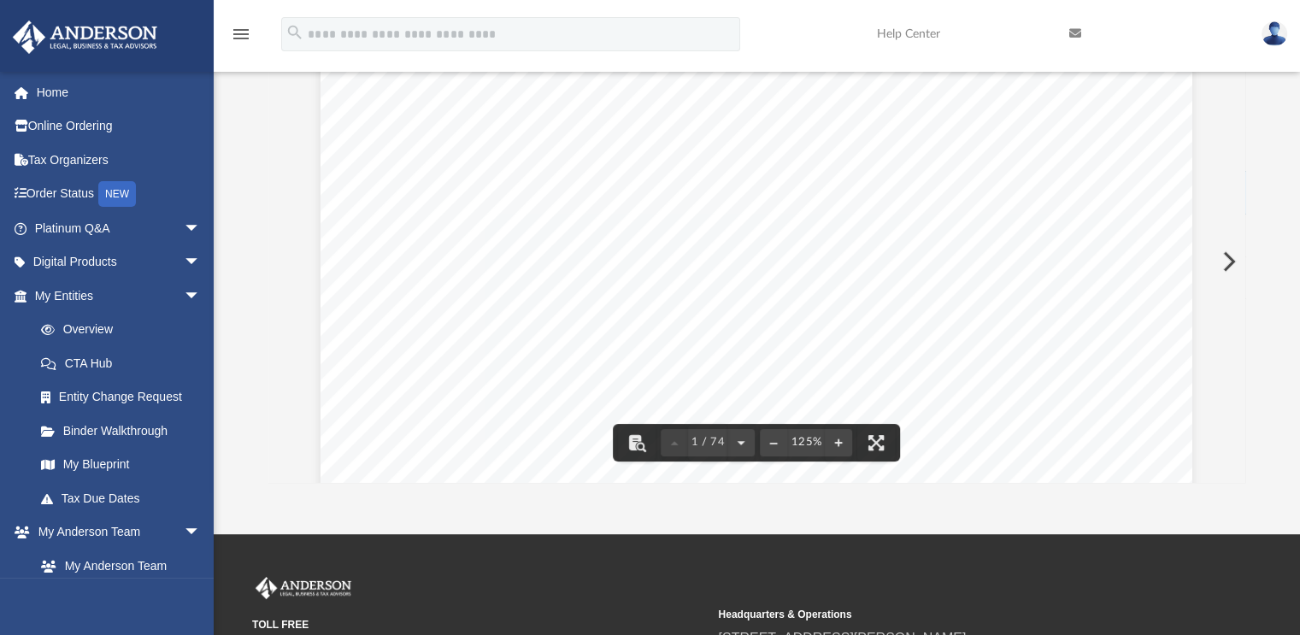
click at [1227, 262] on button "Preview" at bounding box center [1228, 262] width 38 height 48
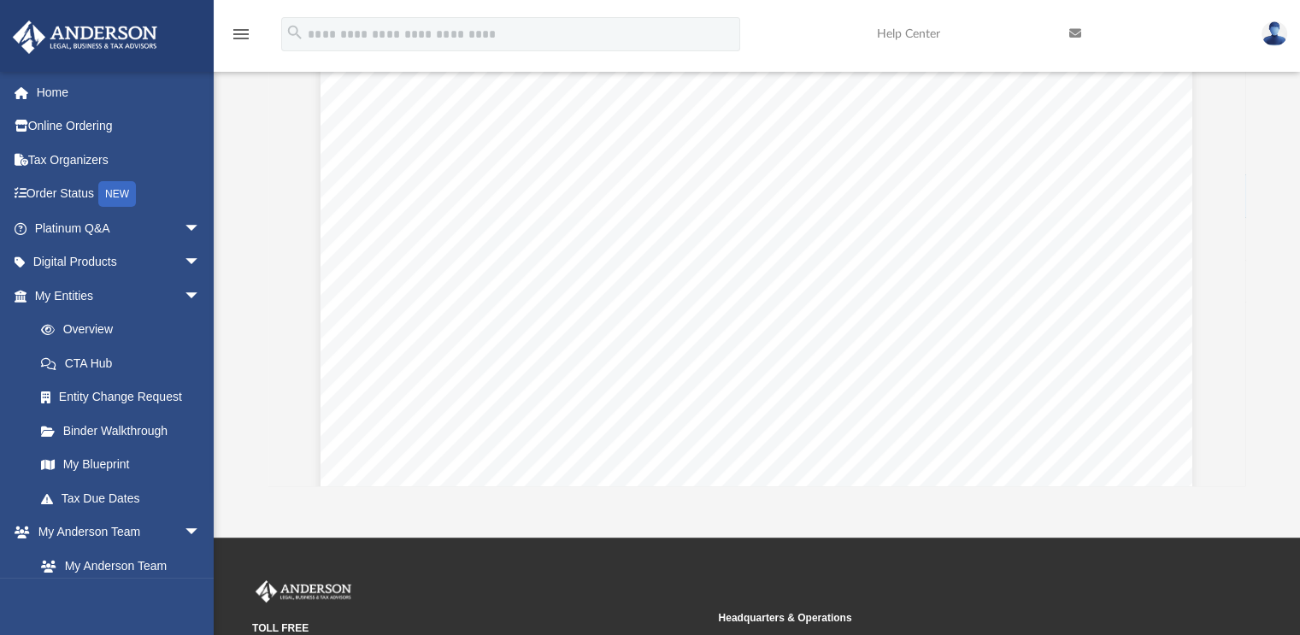
scroll to position [2598, 0]
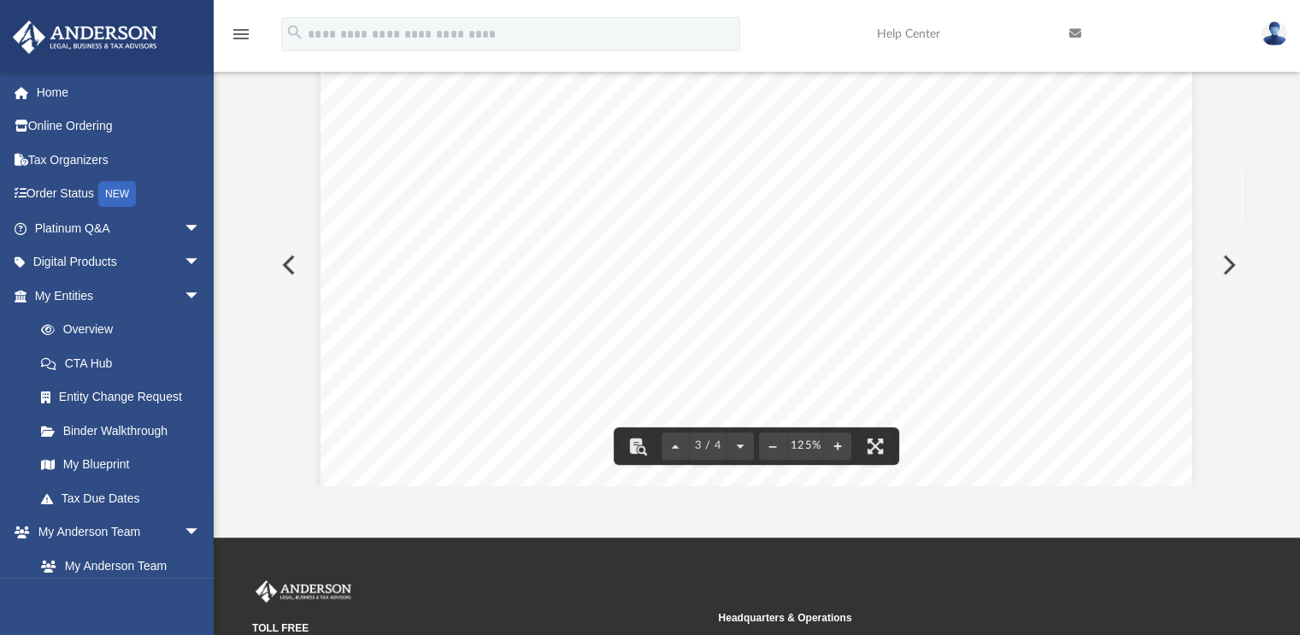
drag, startPoint x: 387, startPoint y: 252, endPoint x: 491, endPoint y: 269, distance: 105.7
click at [491, 269] on div "Page 3" at bounding box center [757, 331] width 872 height 1128
drag, startPoint x: 506, startPoint y: 253, endPoint x: 621, endPoint y: 257, distance: 115.5
click at [621, 257] on div "Page 3" at bounding box center [757, 331] width 872 height 1128
